Goal: Navigation & Orientation: Find specific page/section

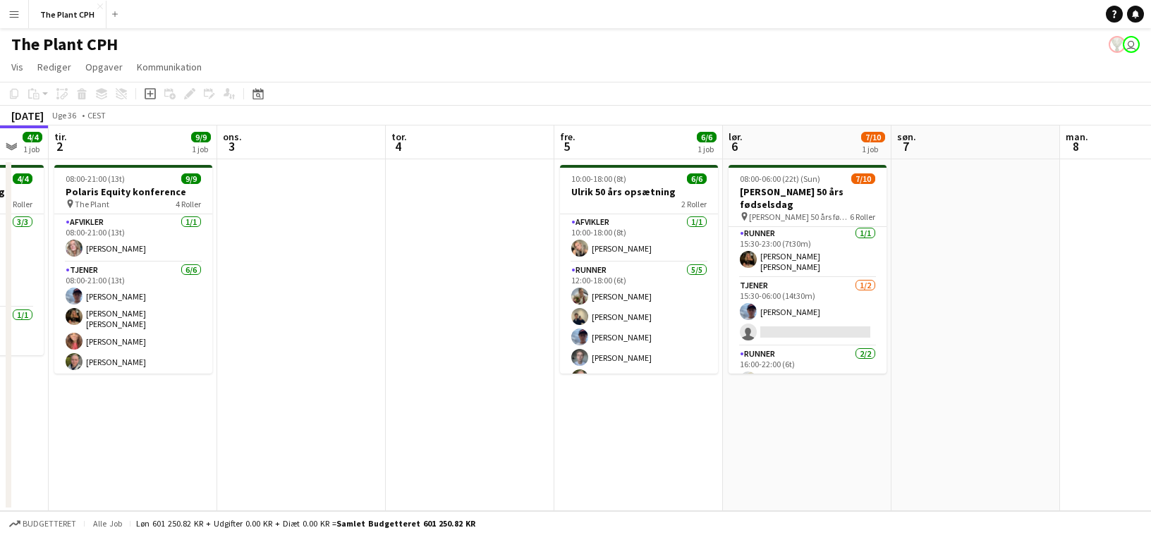
scroll to position [63, 0]
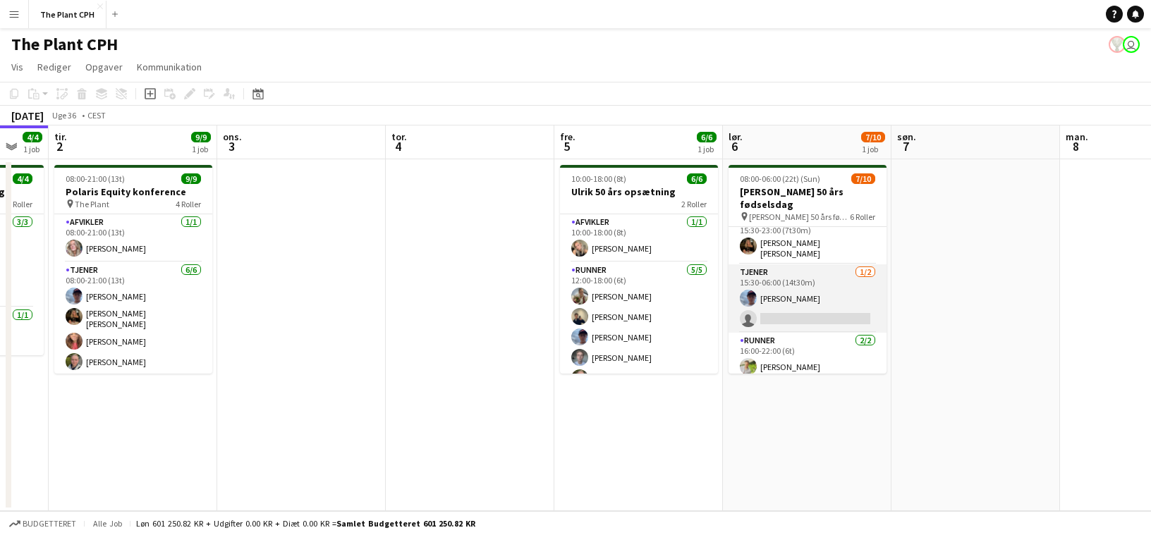
click at [796, 269] on app-card-role "Tjener [DATE] 15:30-06:00 (14t30m) [PERSON_NAME] single-neutral-actions" at bounding box center [808, 298] width 158 height 68
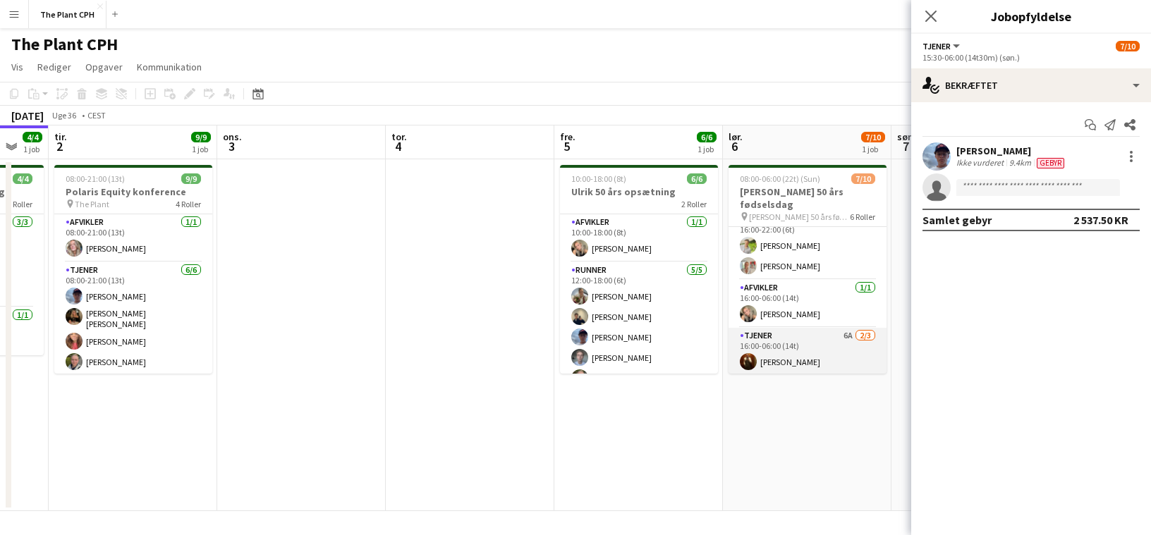
click at [812, 328] on app-card-role "Tjener 6A [DATE] 16:00-06:00 (14t) [PERSON_NAME] [PERSON_NAME] single-neutral-a…" at bounding box center [808, 372] width 158 height 89
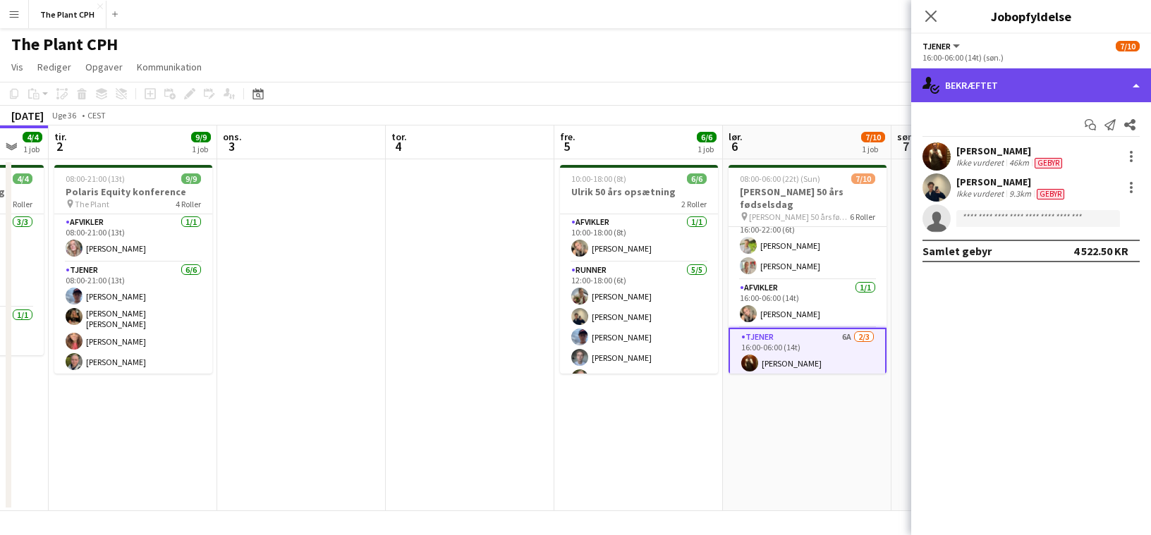
click at [1033, 90] on div "single-neutral-actions-check-2 Bekræftet" at bounding box center [1031, 85] width 240 height 34
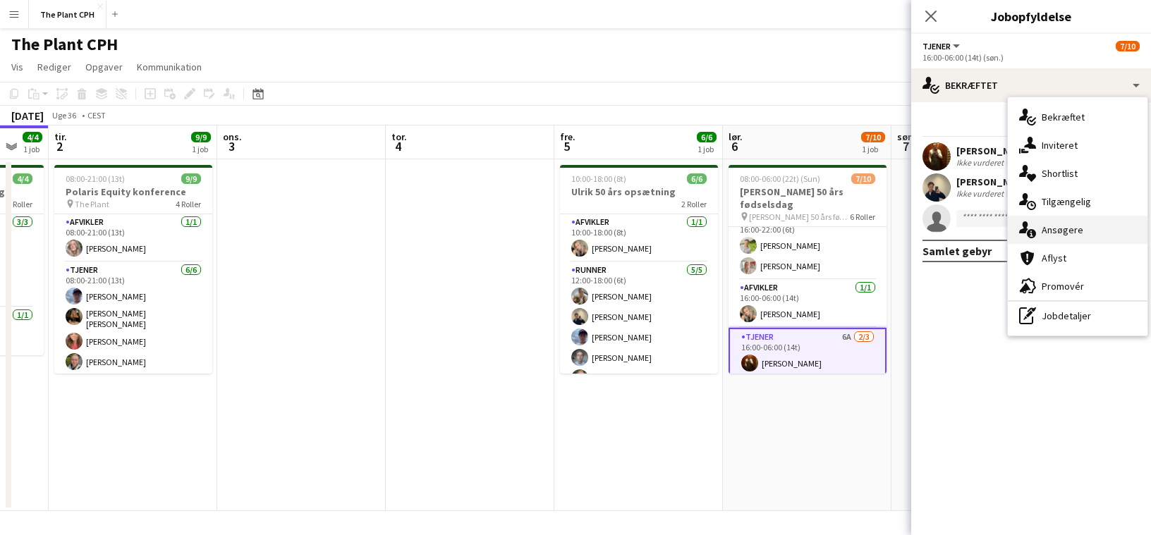
click at [1045, 230] on div "single-neutral-actions-information Ansøgere" at bounding box center [1078, 230] width 140 height 28
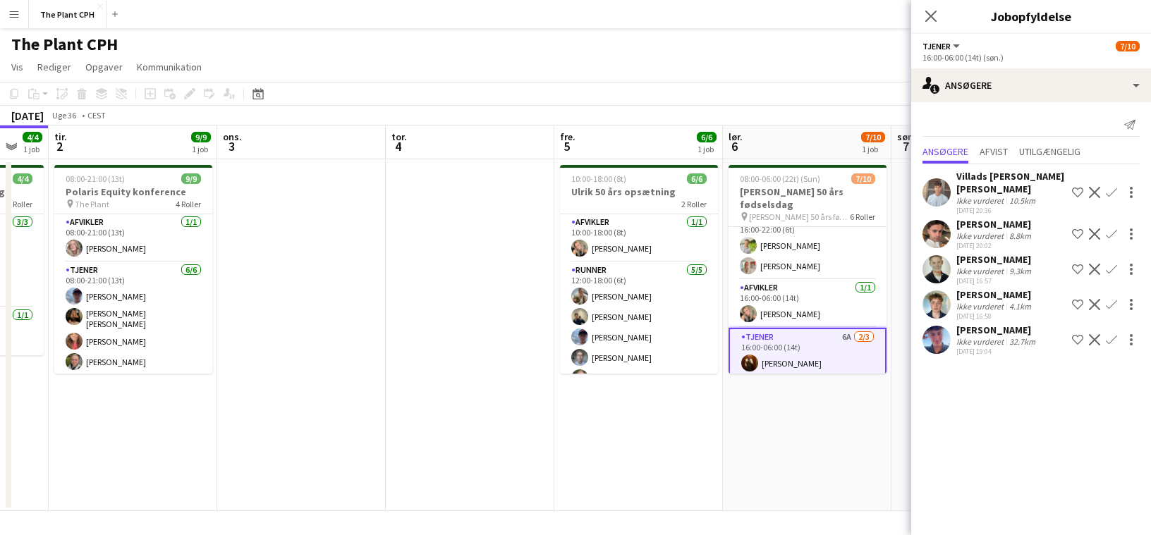
click at [877, 401] on app-date-cell "08:00-06:00 (22t) (Sun) 7/10 Ulrik 50 års fødselsdag pin [PERSON_NAME] 50 års f…" at bounding box center [807, 335] width 169 height 352
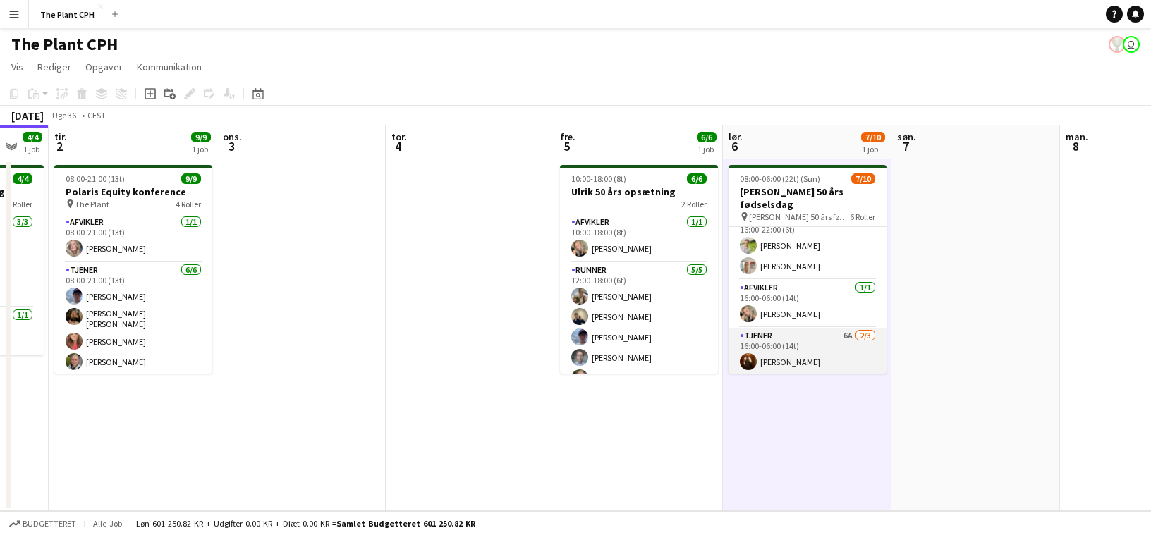
click at [844, 339] on app-card-role "Tjener 6A [DATE] 16:00-06:00 (14t) [PERSON_NAME] [PERSON_NAME] single-neutral-a…" at bounding box center [808, 372] width 158 height 89
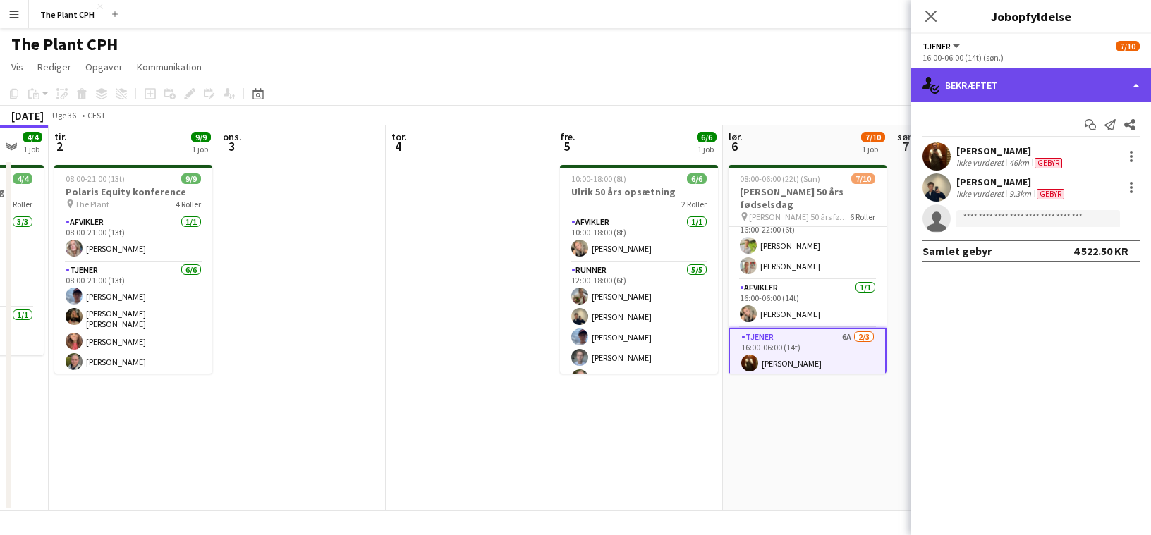
click at [1029, 73] on div "single-neutral-actions-check-2 Bekræftet" at bounding box center [1031, 85] width 240 height 34
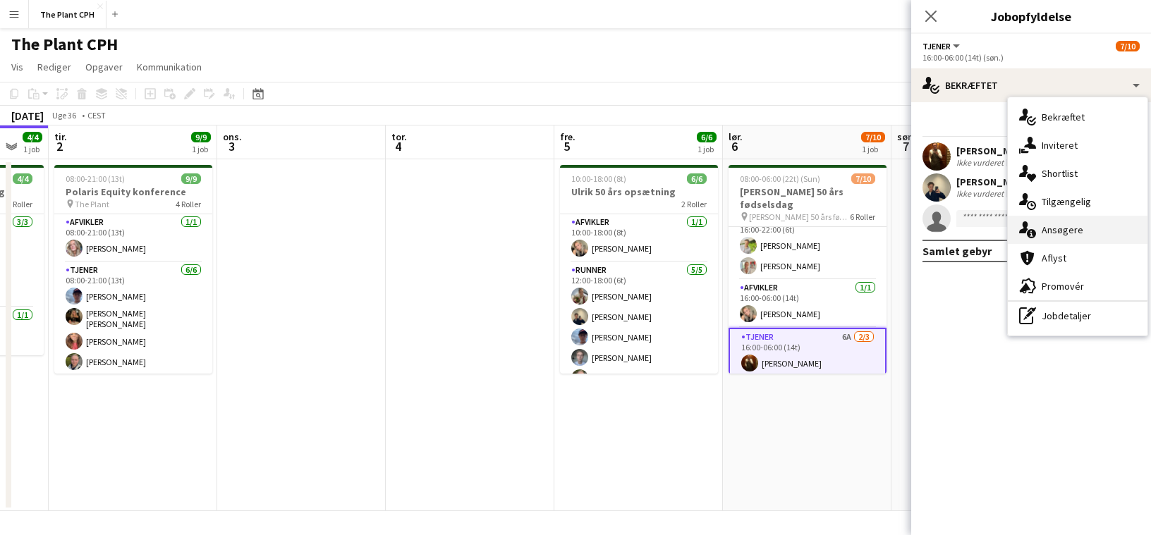
click at [1081, 232] on div "single-neutral-actions-information Ansøgere" at bounding box center [1078, 230] width 140 height 28
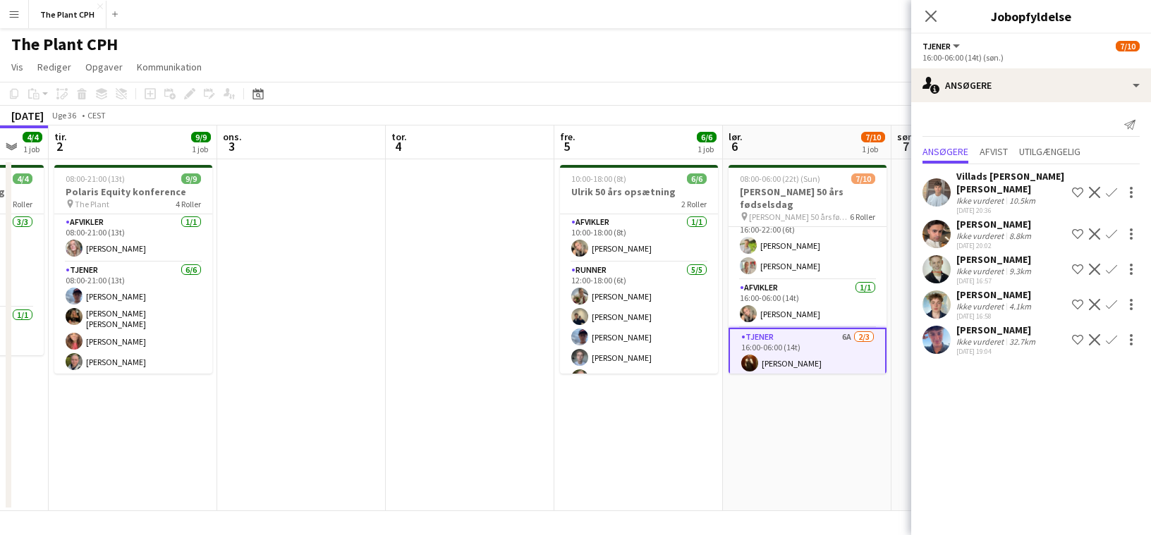
click at [955, 343] on div "[PERSON_NAME] Ikke vurderet 32.7km [DATE] 19:04 Shortlist team Afvis Bekræft" at bounding box center [1031, 340] width 240 height 32
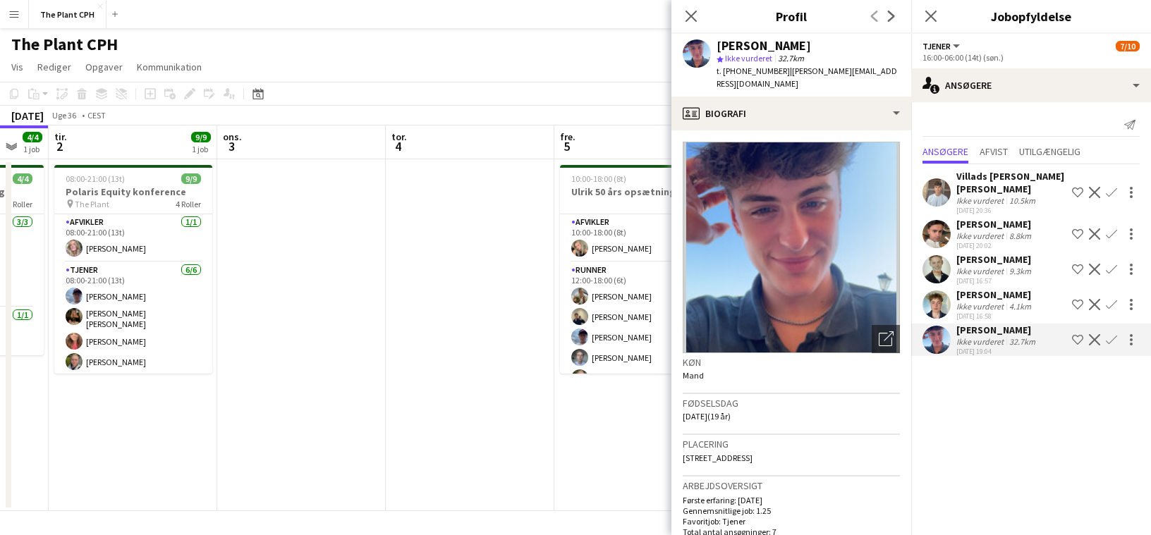
click at [691, 25] on div "Luk pop-in" at bounding box center [690, 16] width 39 height 32
click at [687, 12] on icon at bounding box center [690, 15] width 13 height 13
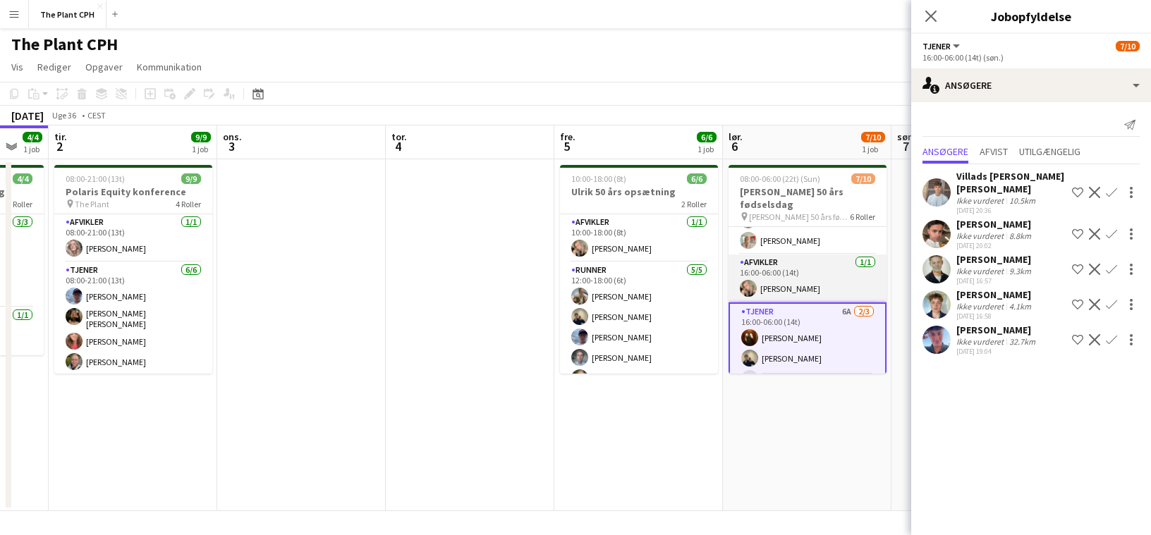
scroll to position [213, 0]
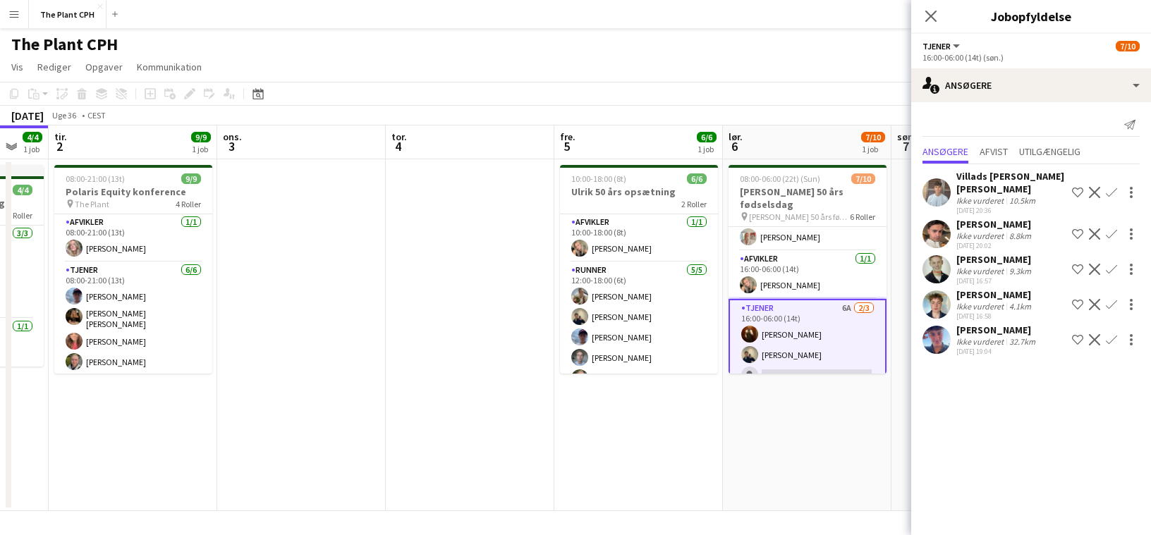
click at [933, 21] on app-icon "Luk pop-in" at bounding box center [930, 16] width 17 height 17
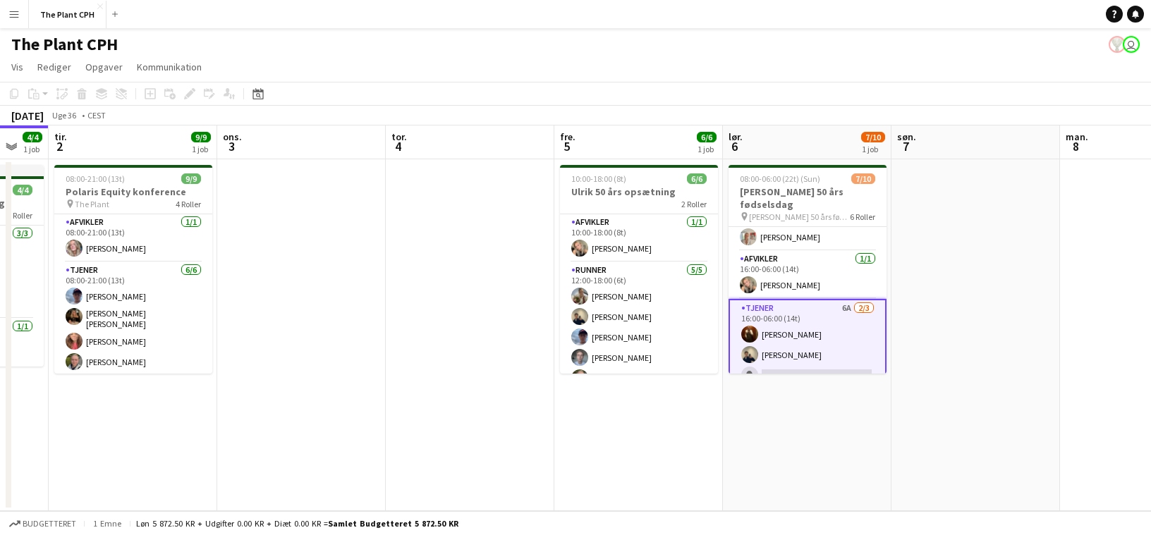
click at [933, 11] on app-navbar "Menu Boards Boards Boards Alle job Status Arbejdsstyrke Arbejdsstyrke Min arbej…" at bounding box center [575, 14] width 1151 height 28
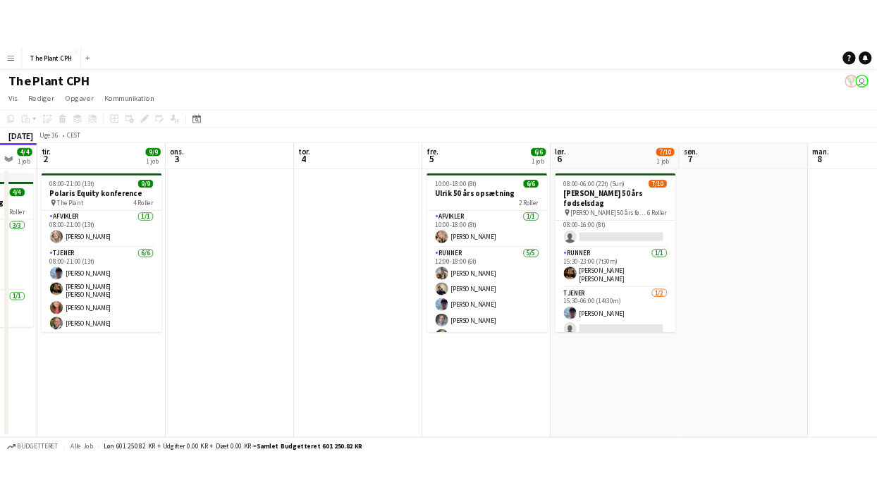
scroll to position [2, 0]
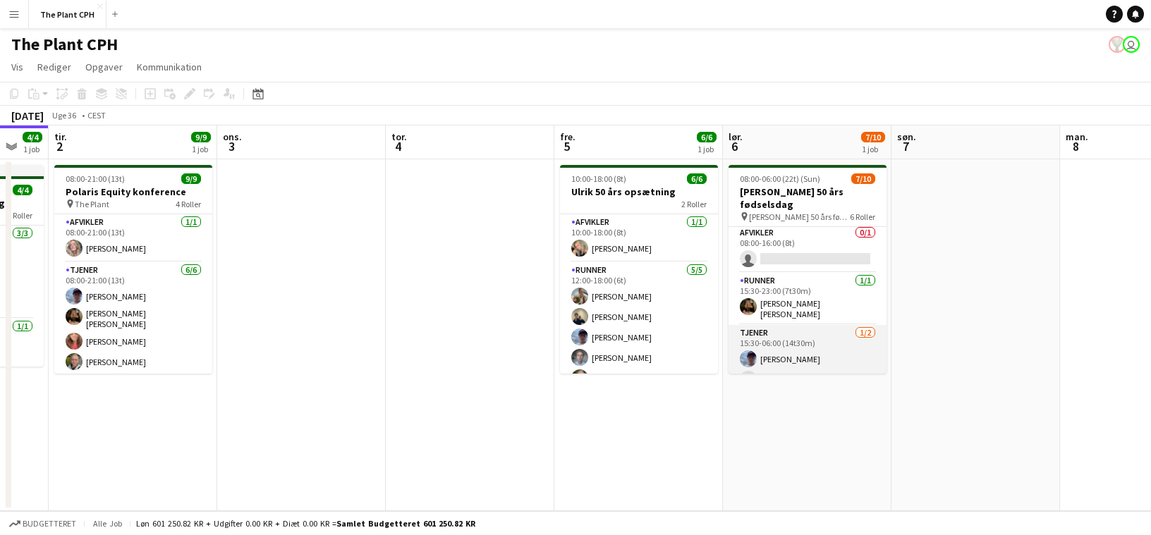
click at [807, 336] on app-card-role "Tjener [DATE] 15:30-06:00 (14t30m) [PERSON_NAME] single-neutral-actions" at bounding box center [808, 359] width 158 height 68
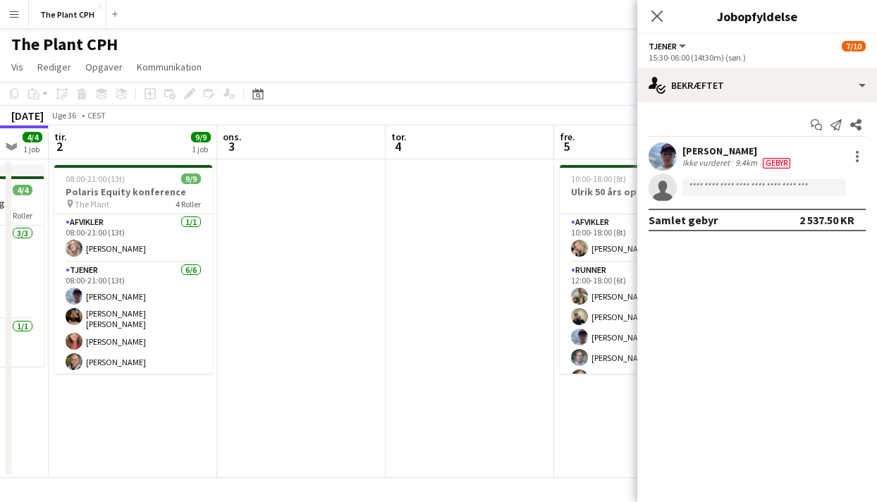
click at [498, 304] on app-date-cell at bounding box center [470, 318] width 169 height 319
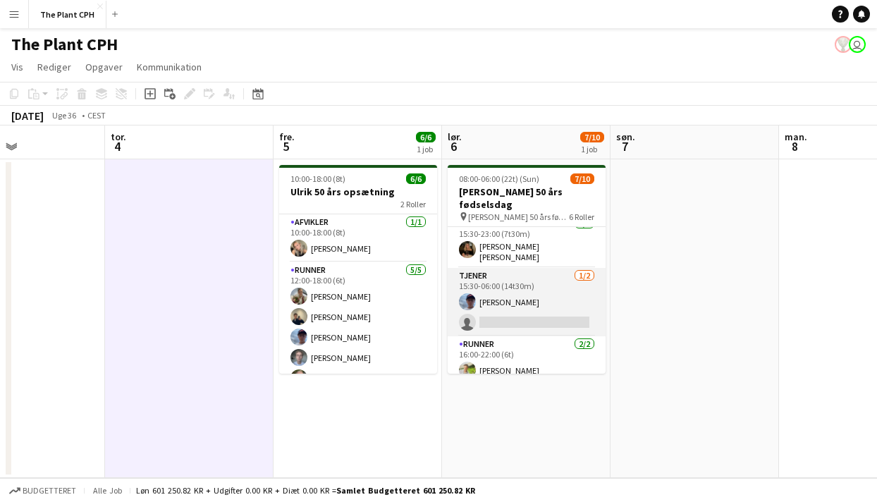
scroll to position [56, 0]
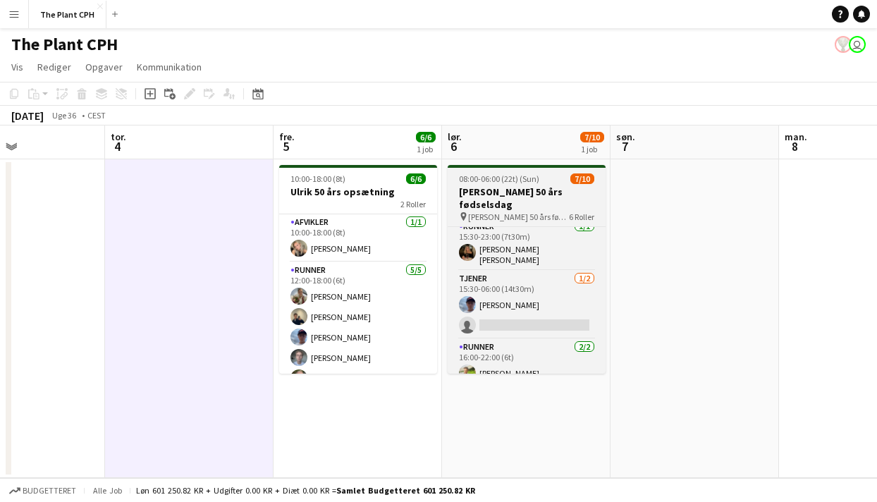
click at [537, 194] on h3 "[PERSON_NAME] 50 års fødselsdag" at bounding box center [527, 197] width 158 height 25
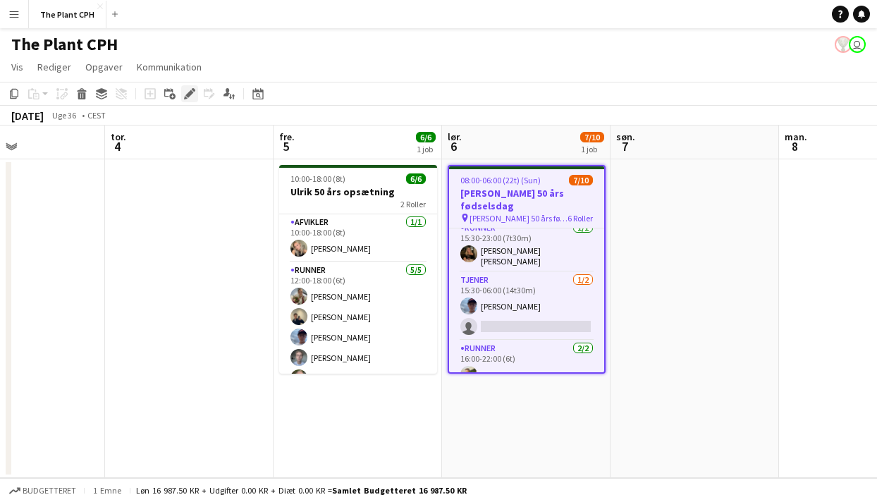
click at [192, 99] on div "Rediger" at bounding box center [189, 93] width 17 height 17
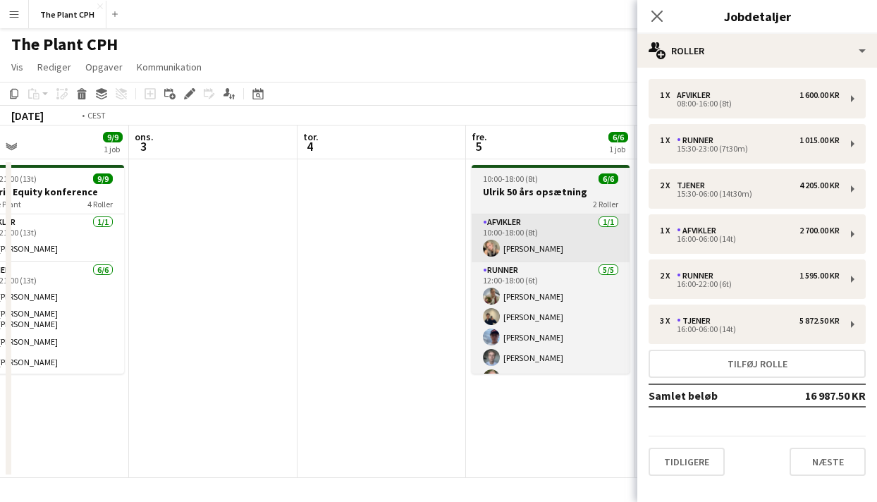
scroll to position [0, 346]
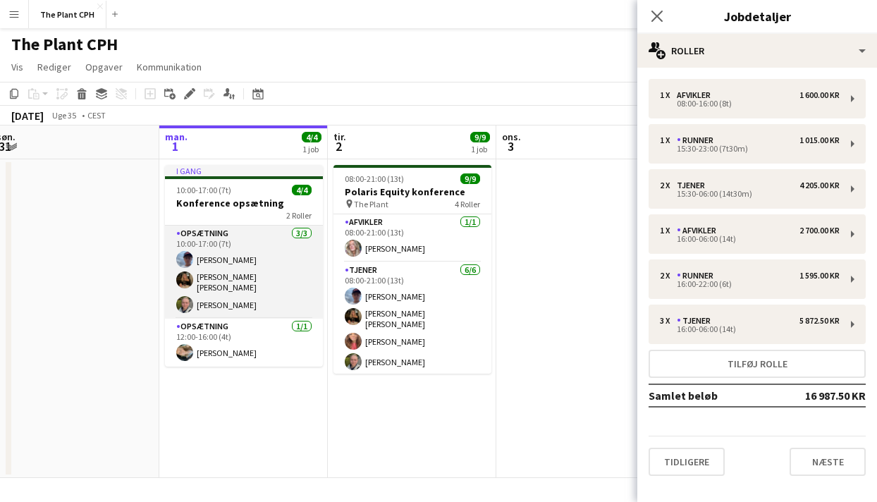
click at [236, 314] on app-card-role "Opsætning [DATE] 10:00-17:00 (7t) [PERSON_NAME] [PERSON_NAME] [PERSON_NAME] [PE…" at bounding box center [244, 272] width 158 height 93
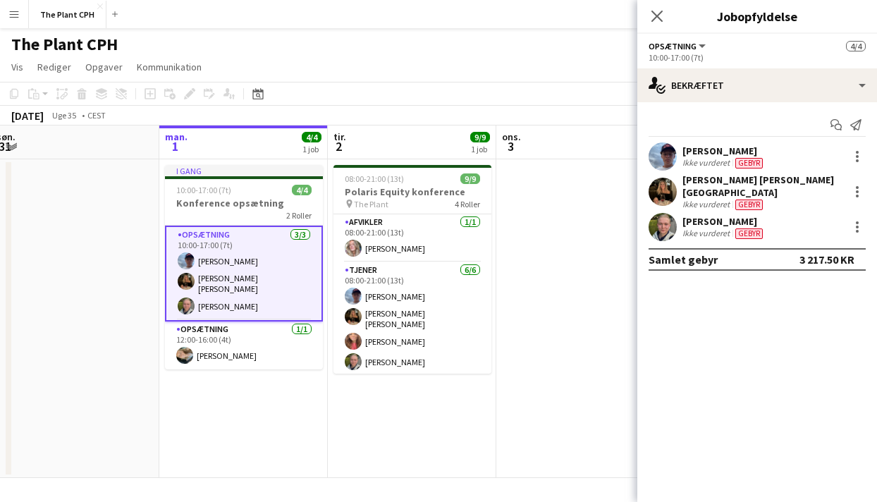
click at [608, 255] on app-date-cell at bounding box center [580, 318] width 169 height 319
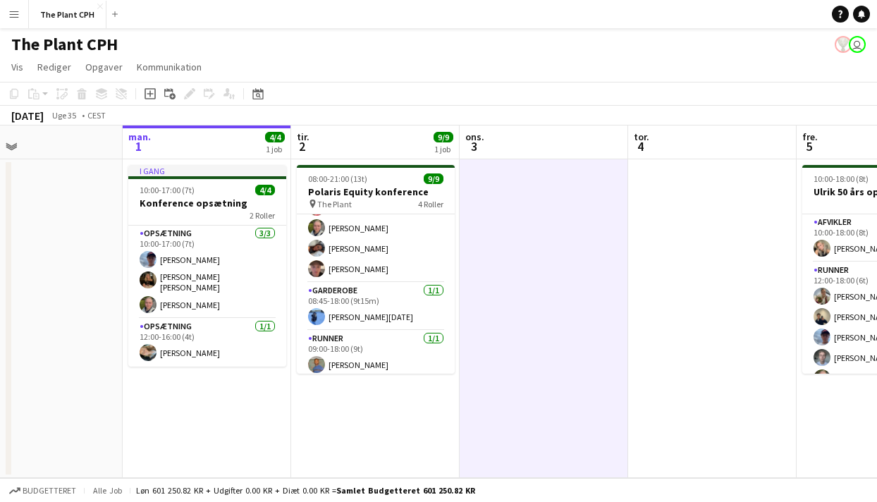
scroll to position [0, 364]
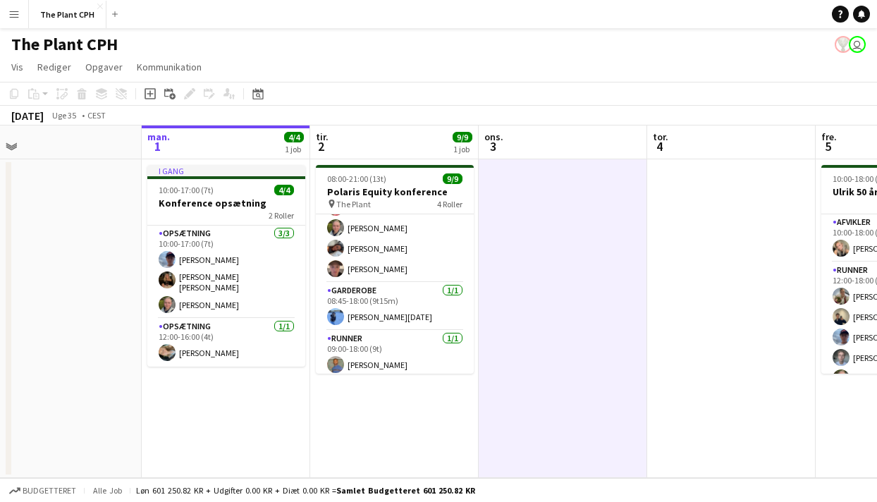
click at [652, 288] on app-date-cell at bounding box center [731, 318] width 169 height 319
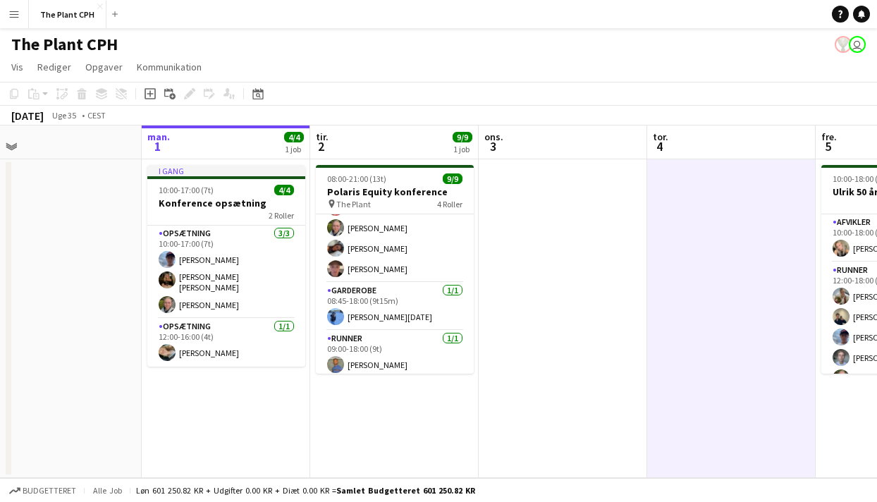
click at [605, 298] on app-date-cell at bounding box center [563, 318] width 169 height 319
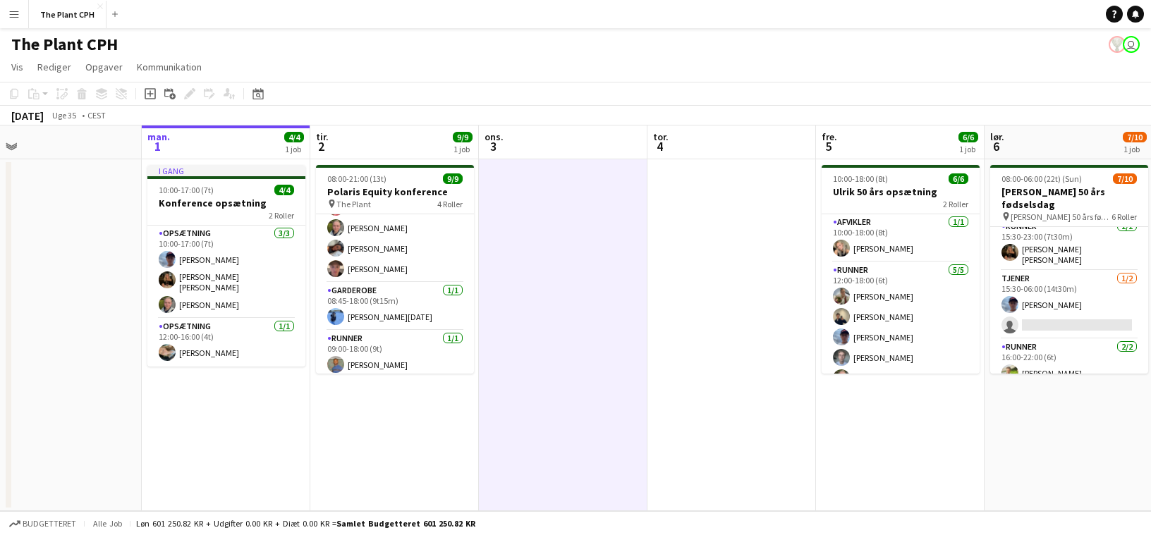
scroll to position [56, 0]
click at [18, 14] on app-icon "Menu" at bounding box center [13, 13] width 11 height 11
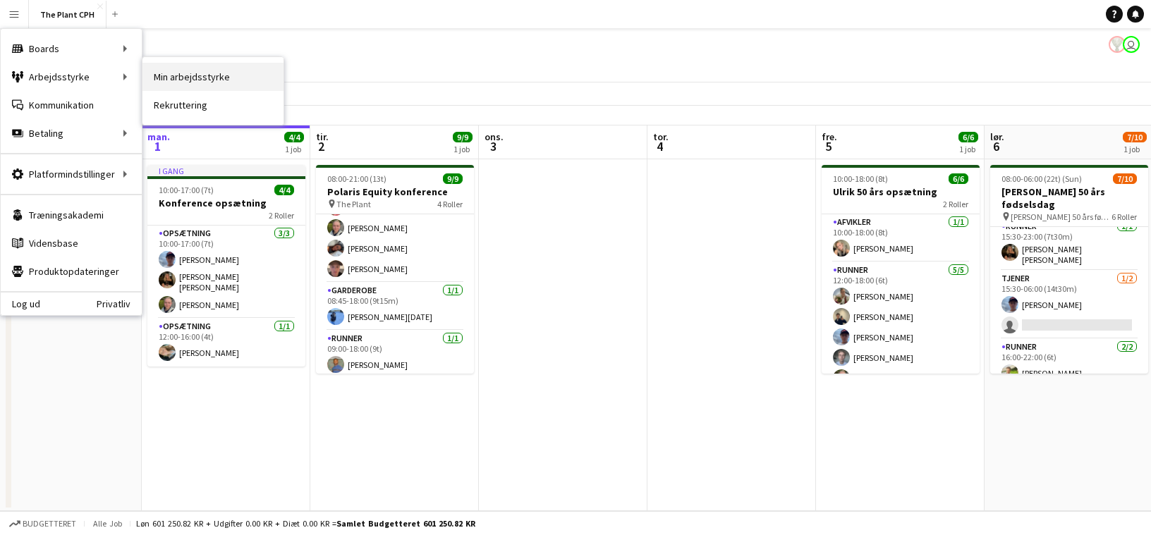
click at [245, 71] on link "Min arbejdsstyrke" at bounding box center [212, 77] width 141 height 28
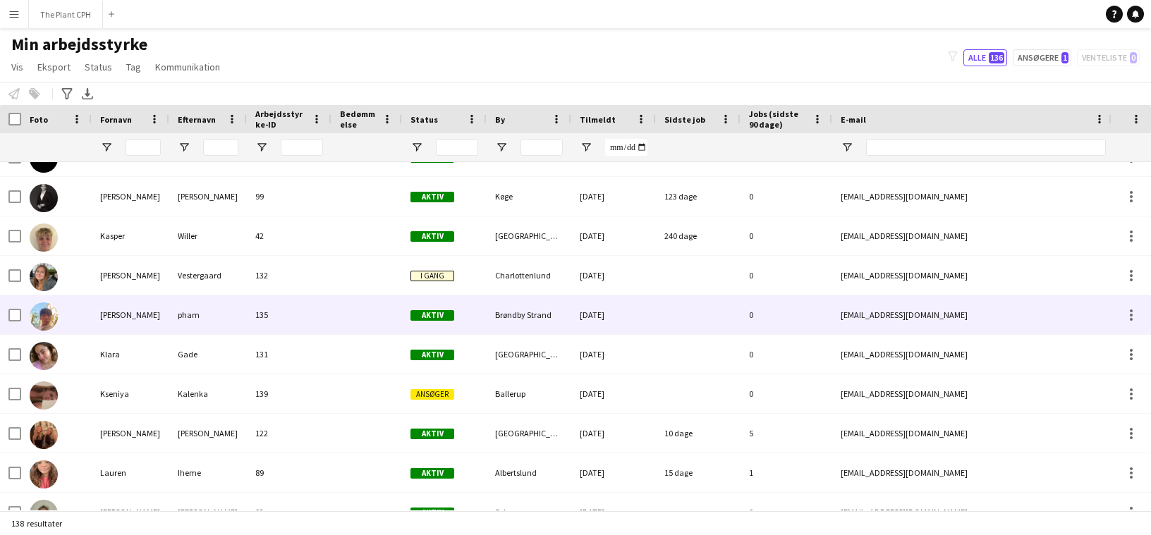
click at [293, 317] on div "135" at bounding box center [289, 314] width 85 height 39
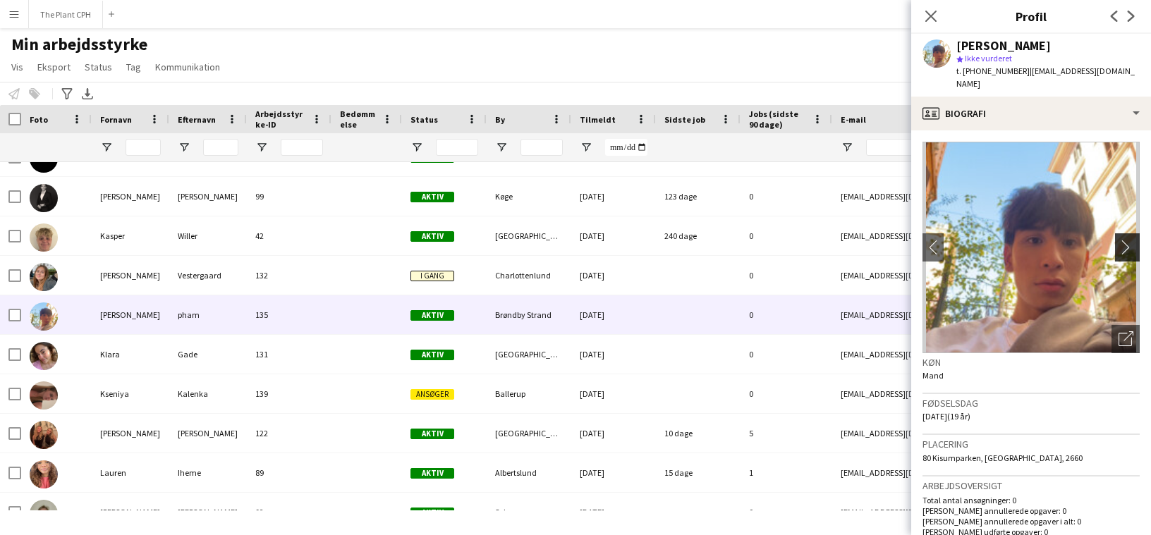
click at [1121, 240] on app-icon "chevron-right" at bounding box center [1130, 247] width 22 height 15
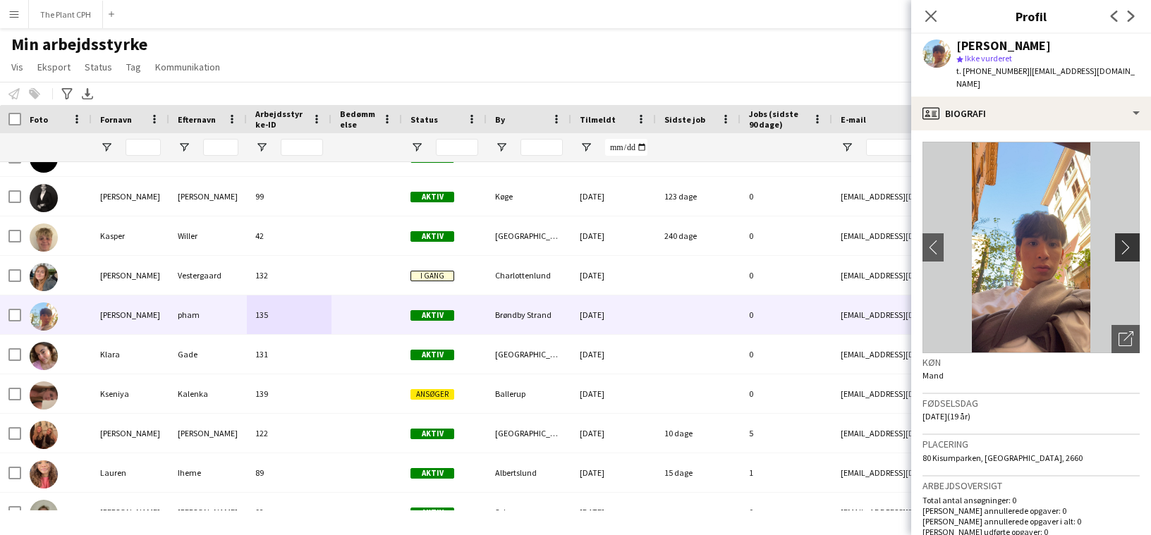
click at [1126, 240] on app-icon "chevron-right" at bounding box center [1130, 247] width 22 height 15
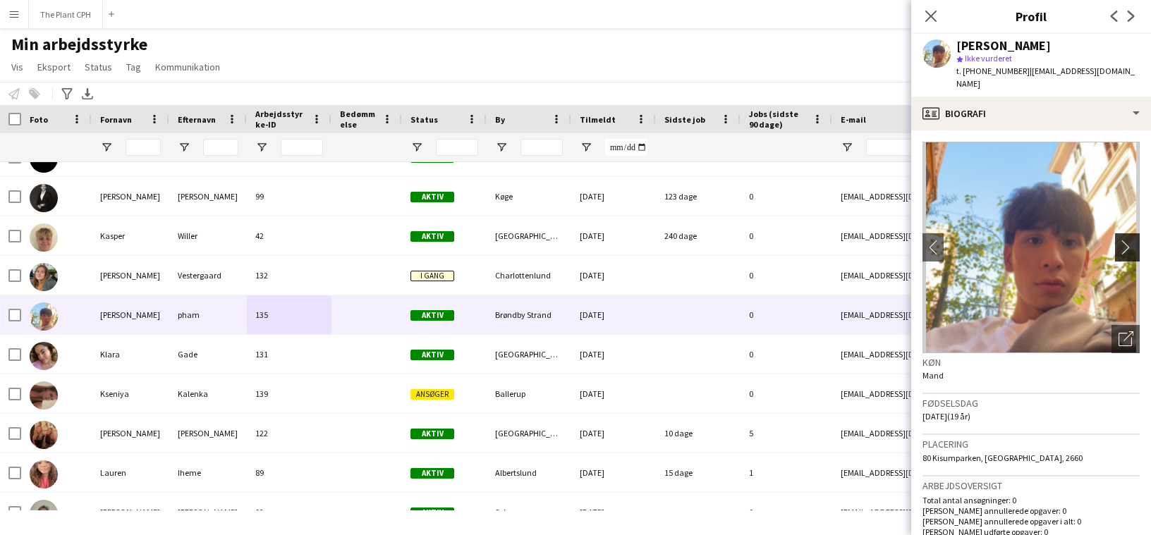
click at [1126, 240] on app-icon "chevron-right" at bounding box center [1130, 247] width 22 height 15
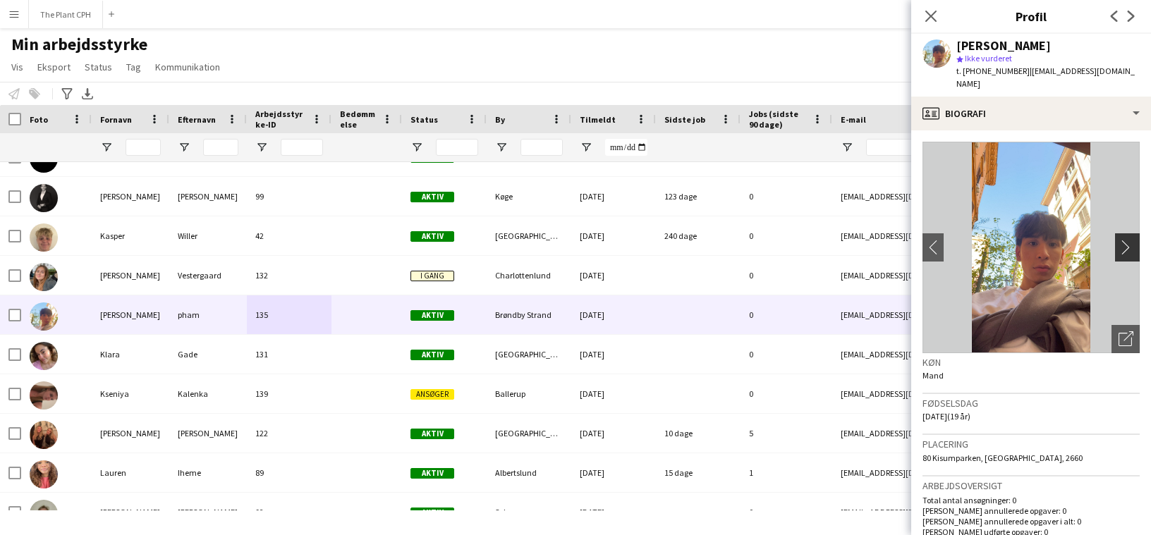
click at [1126, 240] on app-icon "chevron-right" at bounding box center [1130, 247] width 22 height 15
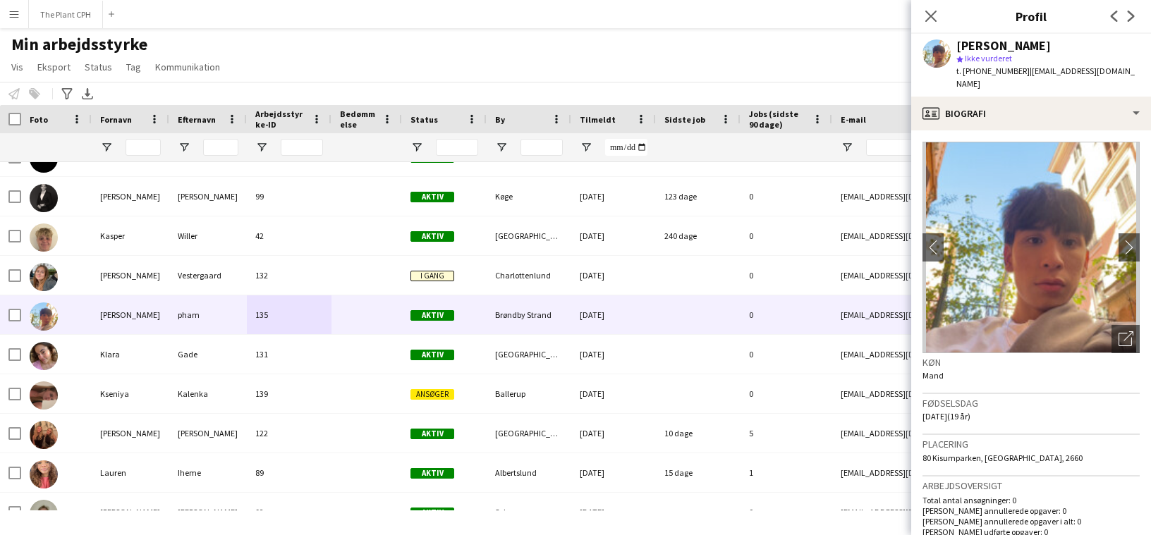
click at [674, 32] on main "Min arbejdsstyrke Vis Visninger Standardvisning Ny visning Opdater visning Slet…" at bounding box center [575, 272] width 1151 height 488
click at [86, 17] on button "The Plant CPH Luk" at bounding box center [66, 15] width 74 height 28
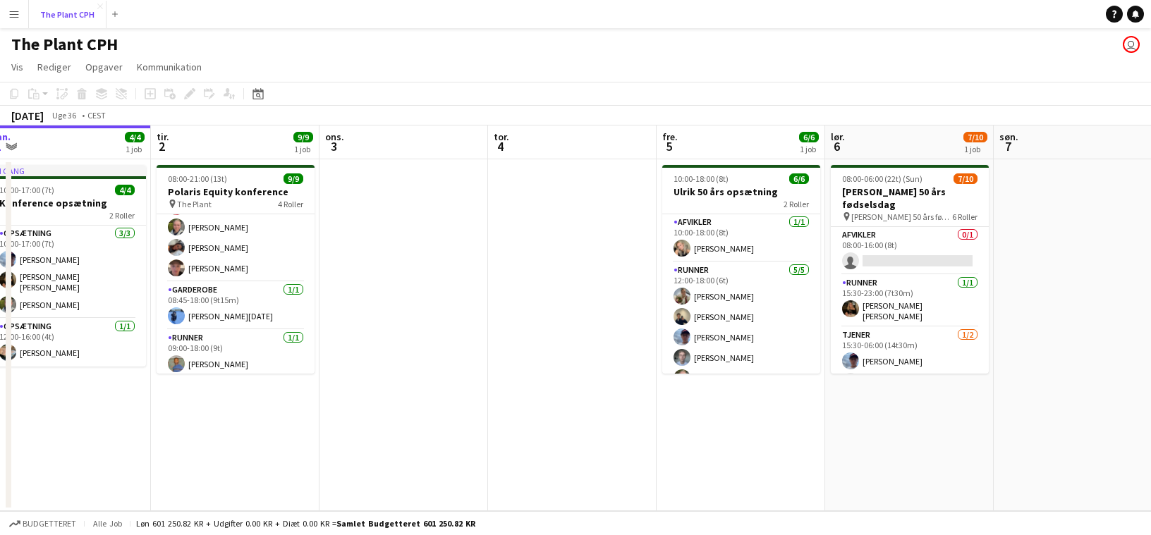
scroll to position [18, 0]
